Goal: Navigation & Orientation: Find specific page/section

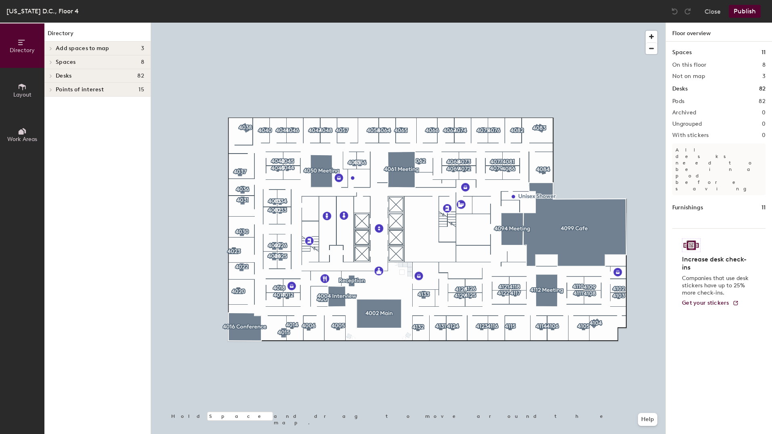
click at [50, 61] on icon at bounding box center [51, 62] width 2 height 3
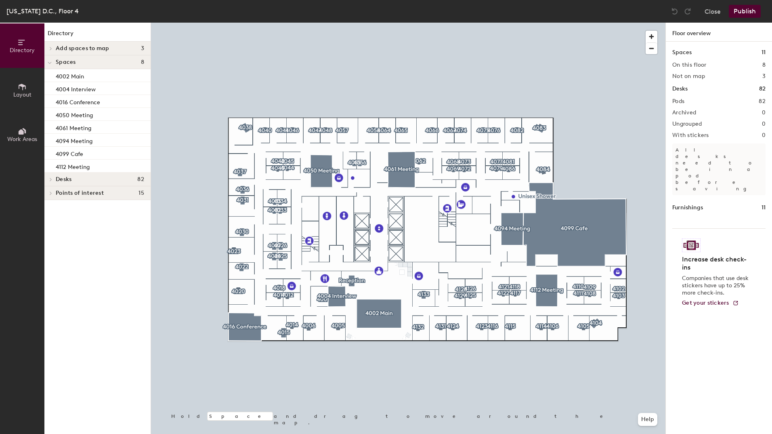
click at [50, 61] on span at bounding box center [50, 62] width 4 height 7
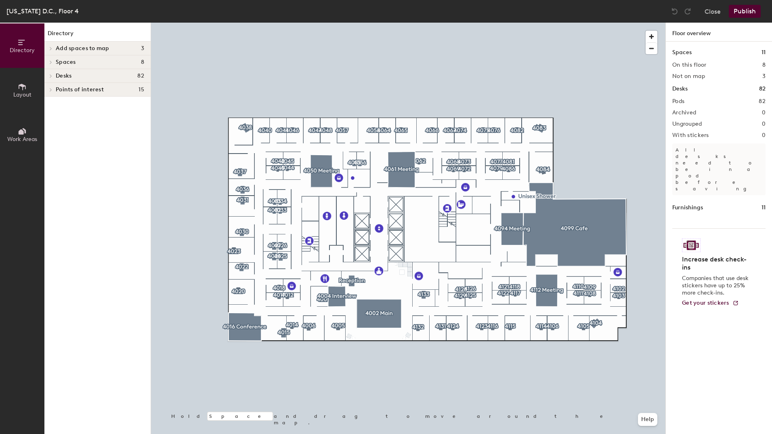
click at [50, 76] on icon at bounding box center [50, 76] width 3 height 4
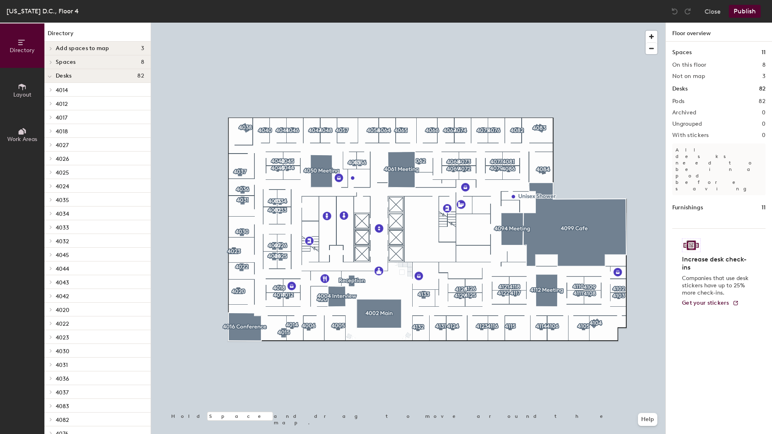
click at [50, 76] on icon at bounding box center [50, 76] width 4 height 3
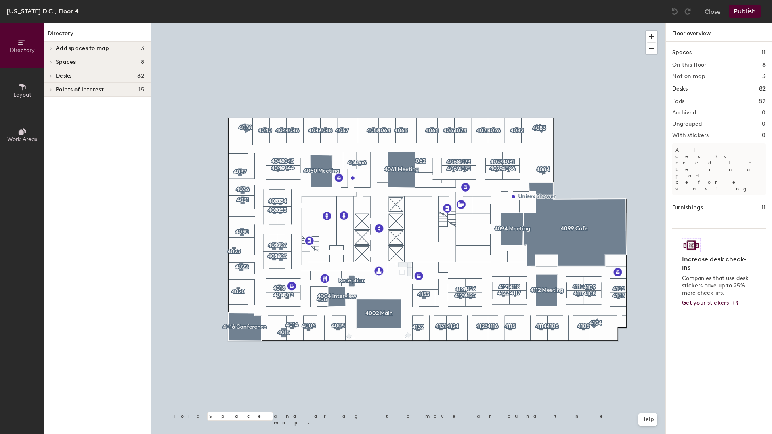
click at [51, 88] on icon at bounding box center [50, 90] width 3 height 4
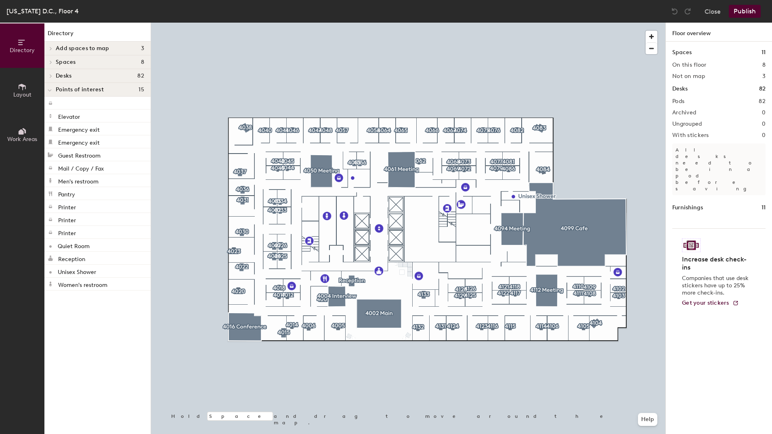
click at [51, 88] on span at bounding box center [50, 90] width 4 height 7
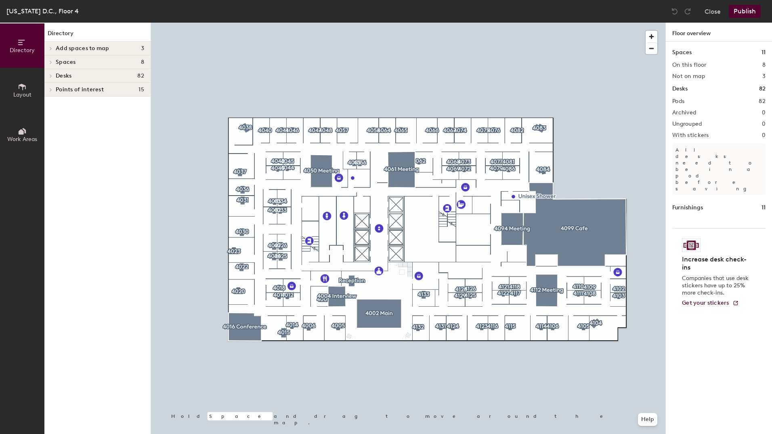
click at [25, 90] on icon at bounding box center [22, 86] width 9 height 9
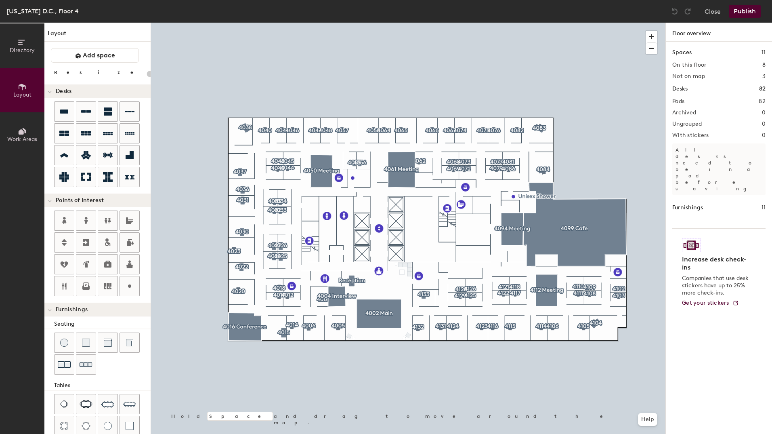
click at [26, 130] on icon at bounding box center [22, 131] width 9 height 9
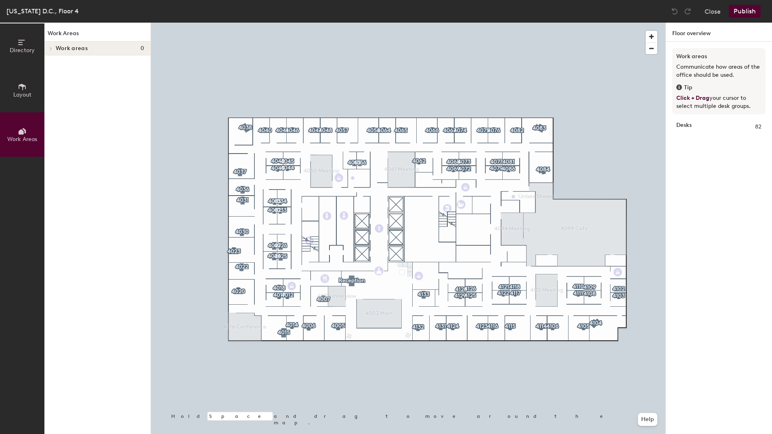
click at [25, 50] on span "Directory" at bounding box center [22, 50] width 25 height 7
